Goal: Task Accomplishment & Management: Use online tool/utility

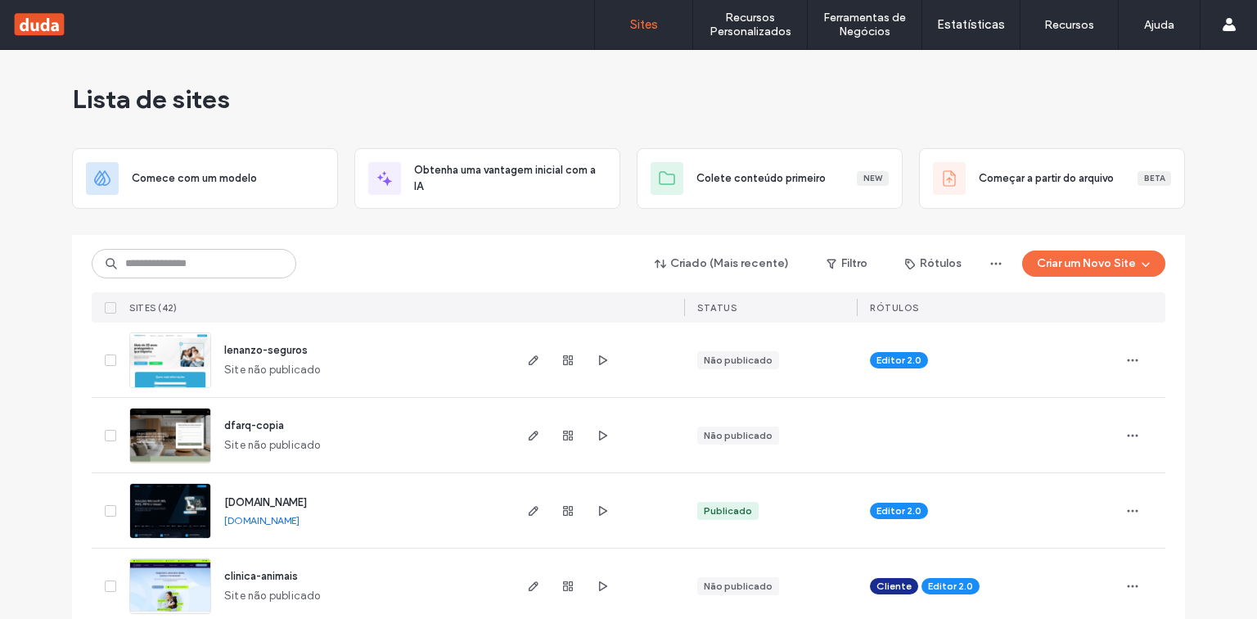
click at [209, 248] on div "Criado (Mais recente) Filtro Rótulos Criar um Novo Site" at bounding box center [629, 263] width 1074 height 31
click at [207, 259] on input at bounding box center [194, 263] width 205 height 29
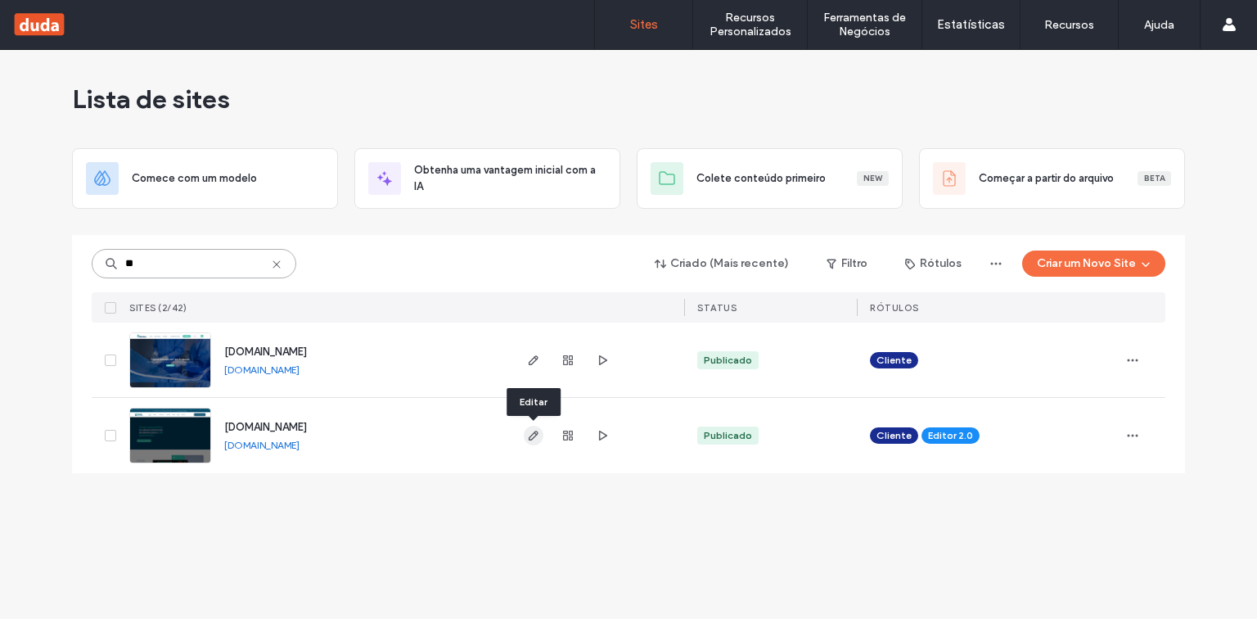
type input "**"
click at [536, 435] on icon "button" at bounding box center [533, 435] width 13 height 13
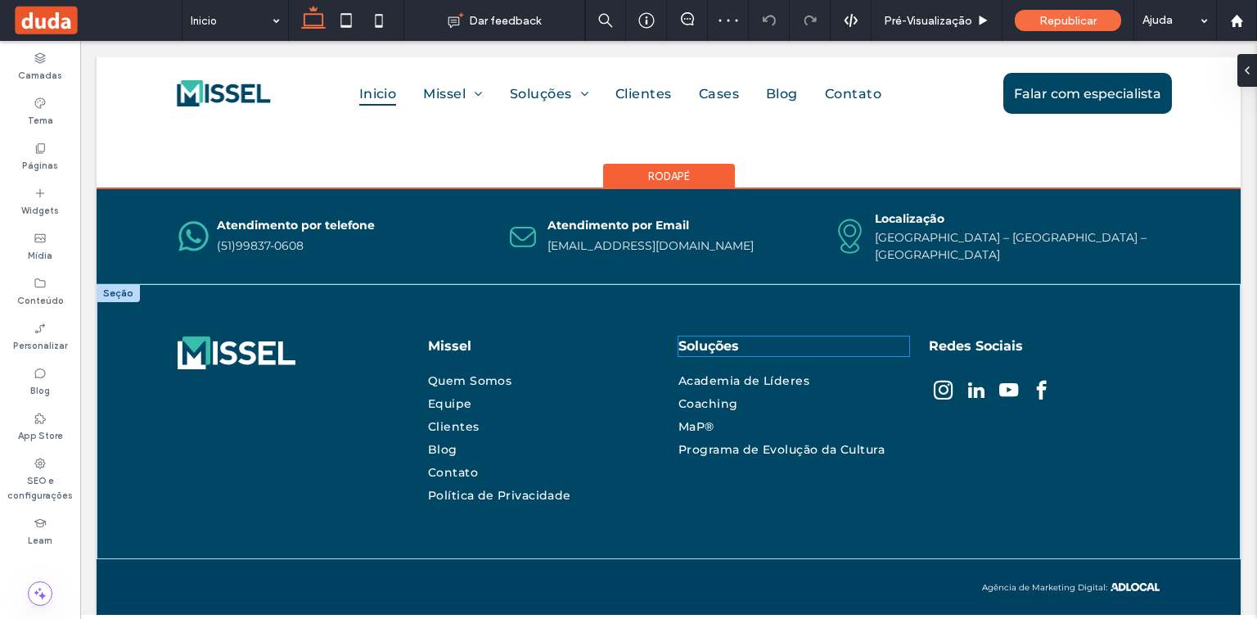
scroll to position [3971, 0]
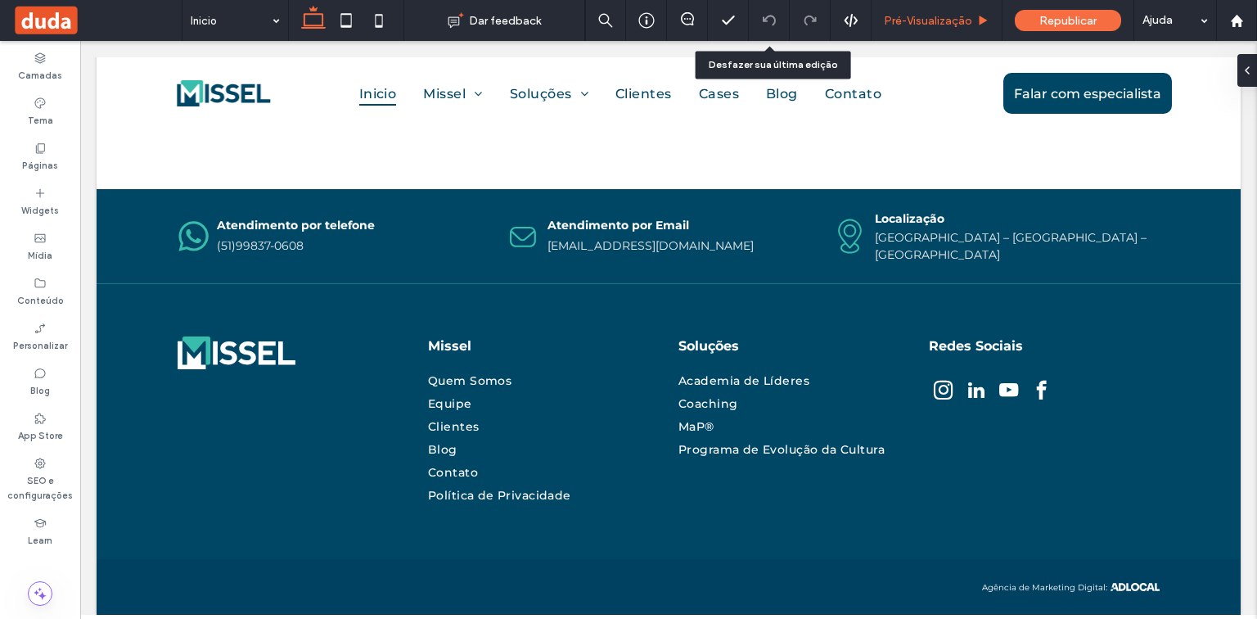
click at [933, 11] on div "Pré-Visualizaçāo" at bounding box center [936, 20] width 131 height 41
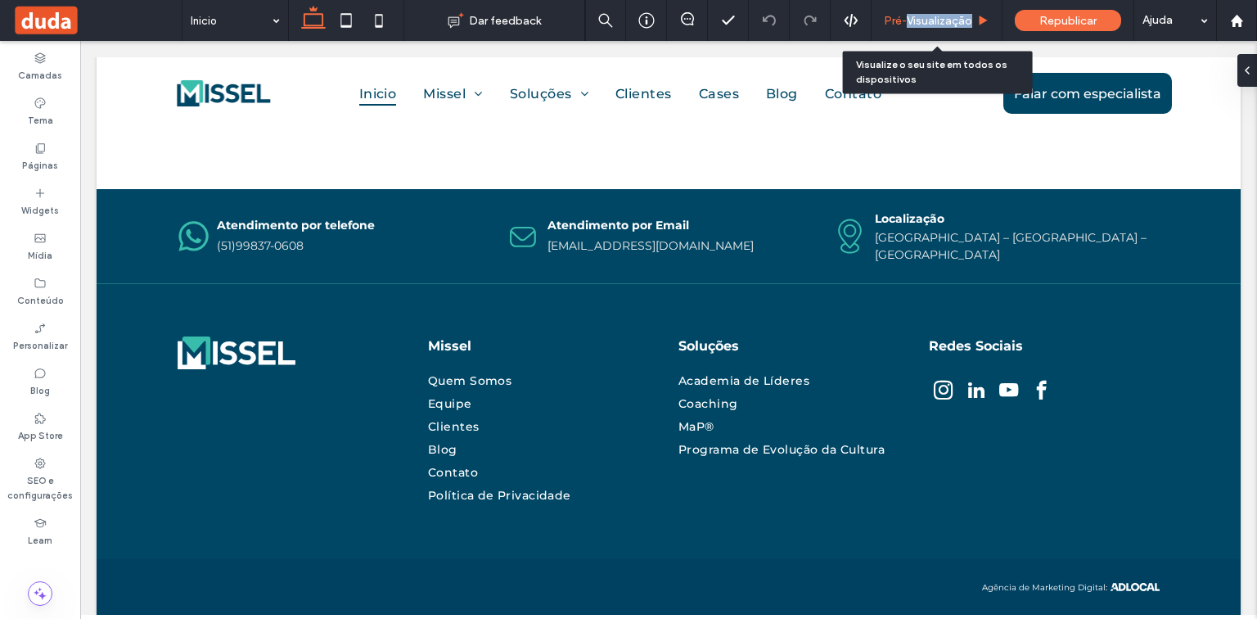
click at [933, 11] on div "Pré-Visualizaçāo" at bounding box center [936, 20] width 131 height 41
click at [910, 14] on span "Pré-Visualizaçāo" at bounding box center [928, 21] width 88 height 14
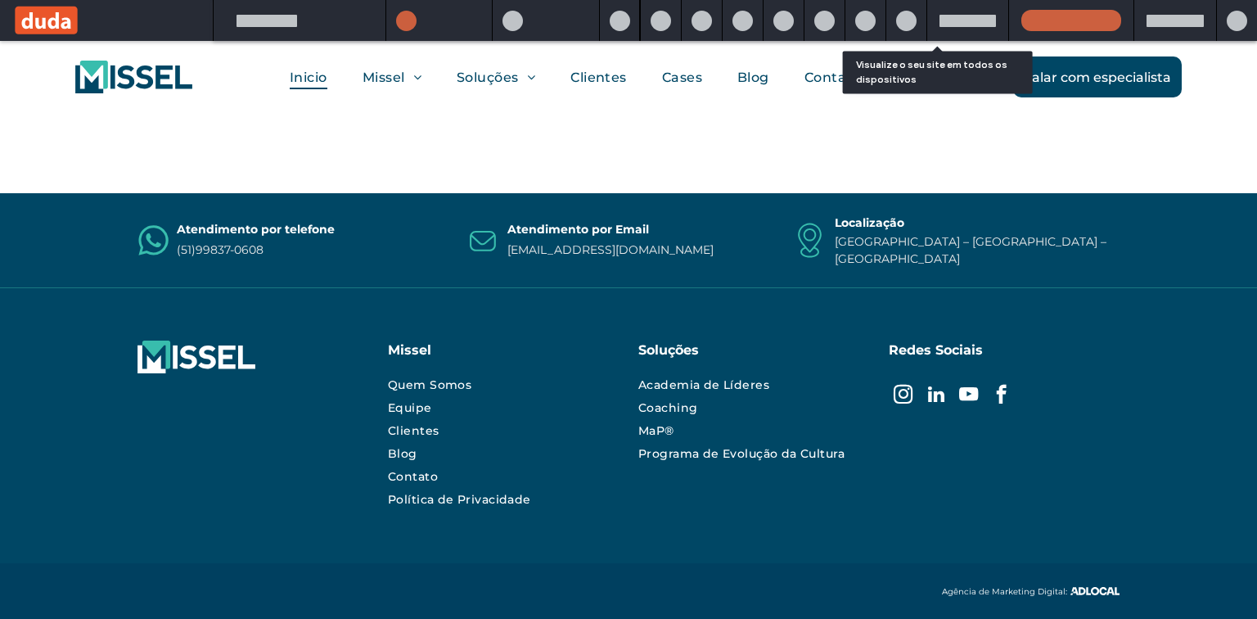
scroll to position [3946, 0]
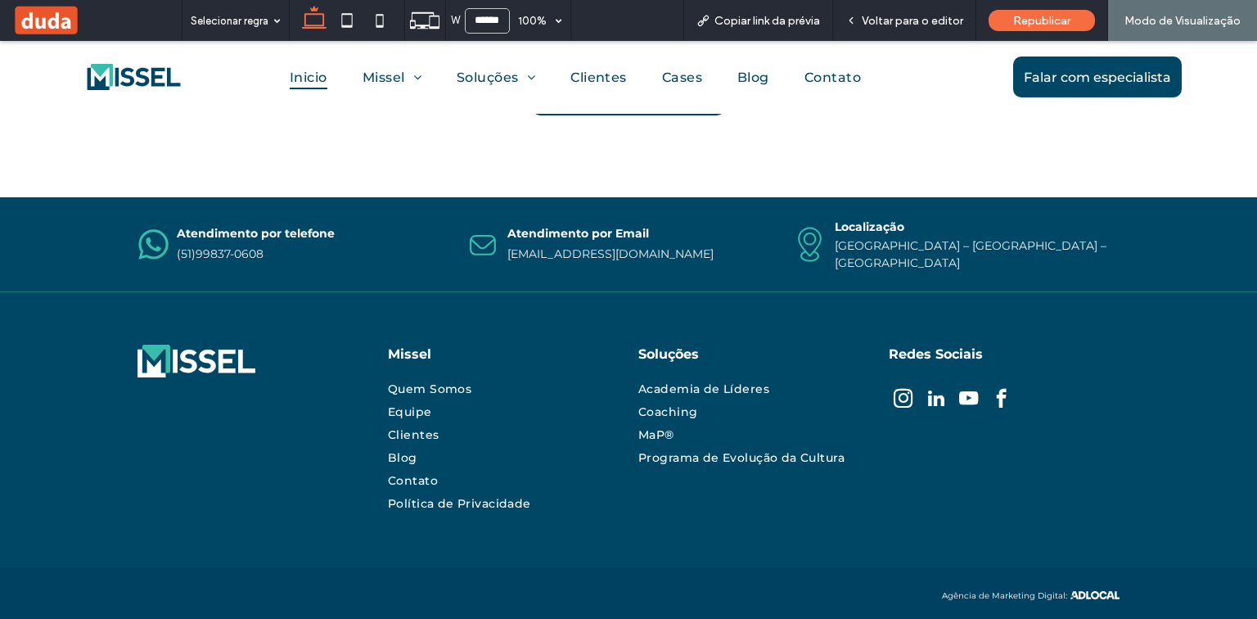
click at [218, 261] on link "9837-0608" at bounding box center [233, 253] width 61 height 15
